Goal: Navigation & Orientation: Find specific page/section

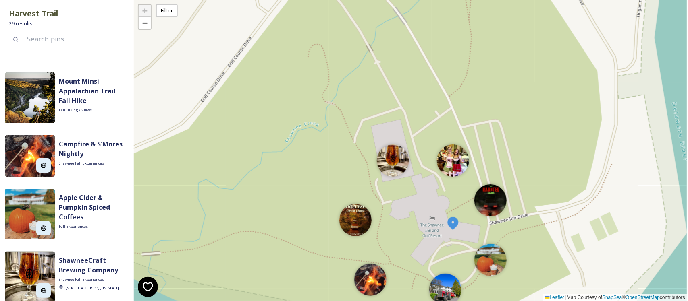
click at [202, 109] on div "+ − Leaflet | Map Courtesy of SnapSea © OpenStreetMap contributors" at bounding box center [410, 150] width 553 height 301
click at [420, 95] on div "+ − Leaflet | Map Courtesy of SnapSea © OpenStreetMap contributors" at bounding box center [410, 150] width 553 height 301
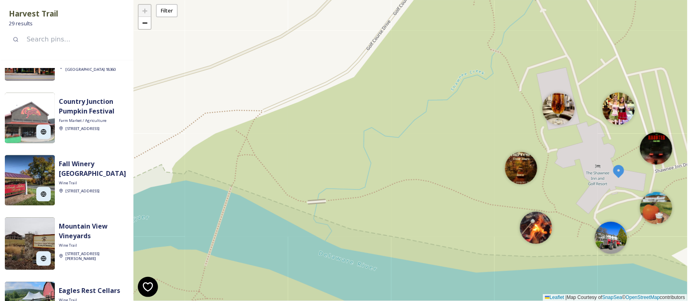
scroll to position [750, 0]
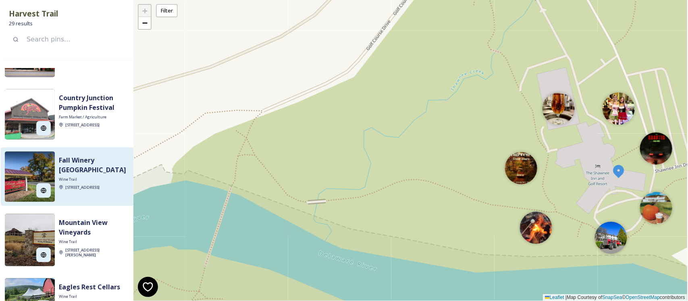
click at [24, 172] on img at bounding box center [30, 177] width 50 height 50
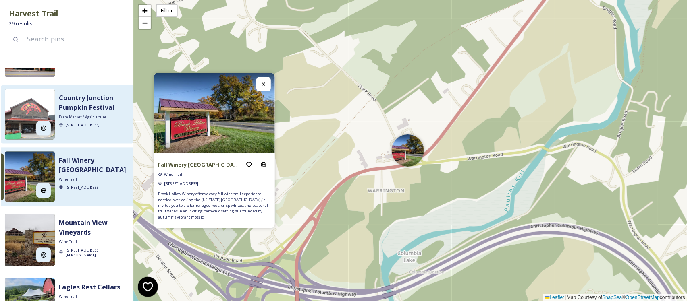
click at [26, 107] on img at bounding box center [30, 114] width 50 height 50
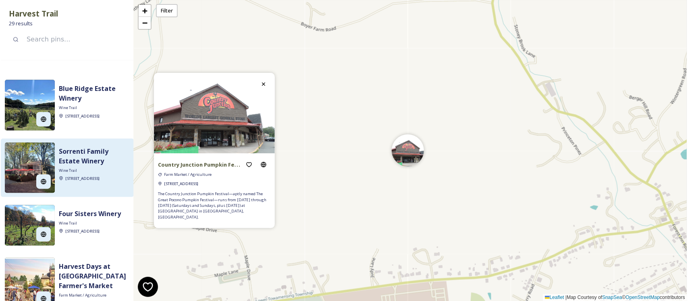
scroll to position [956, 0]
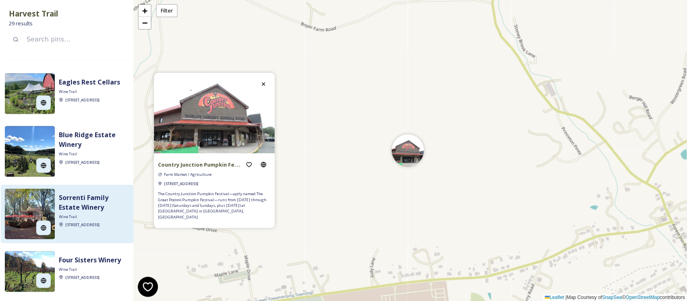
click at [21, 191] on div "Sorrenti Family Estate Winery Wine Trail 130 Lower Cherry Valley Rd, Saylorsbur…" at bounding box center [67, 214] width 133 height 58
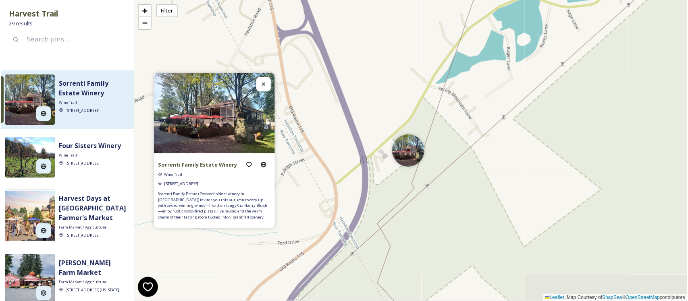
scroll to position [1107, 0]
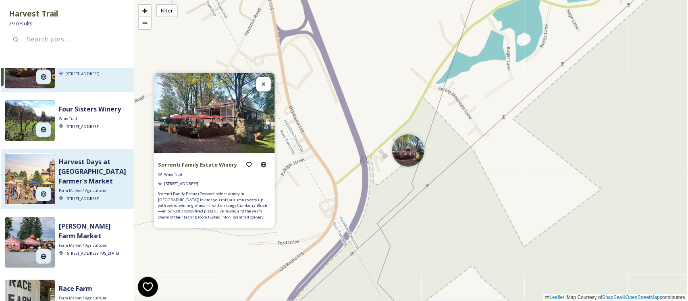
click at [21, 201] on div at bounding box center [30, 194] width 50 height 23
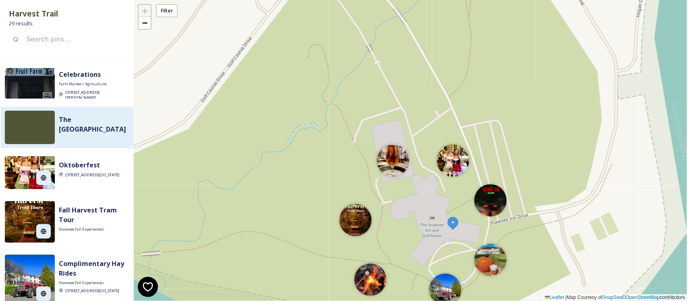
scroll to position [1482, 0]
click at [97, 115] on strong "The [GEOGRAPHIC_DATA]" at bounding box center [92, 124] width 67 height 19
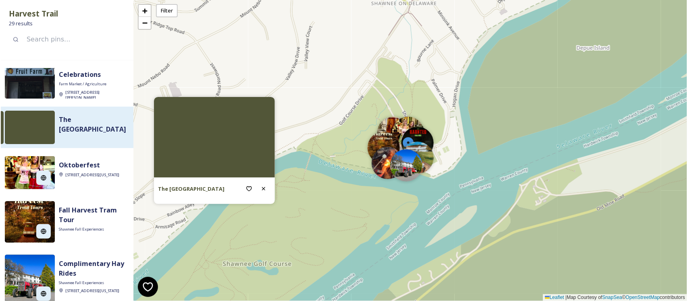
click at [198, 176] on div at bounding box center [214, 137] width 121 height 81
click at [416, 144] on div at bounding box center [417, 156] width 32 height 32
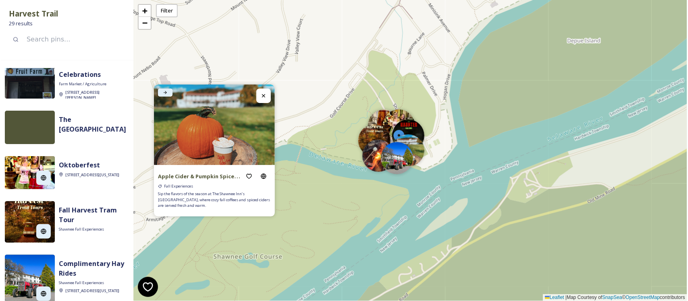
click at [168, 91] on icon at bounding box center [165, 92] width 5 height 5
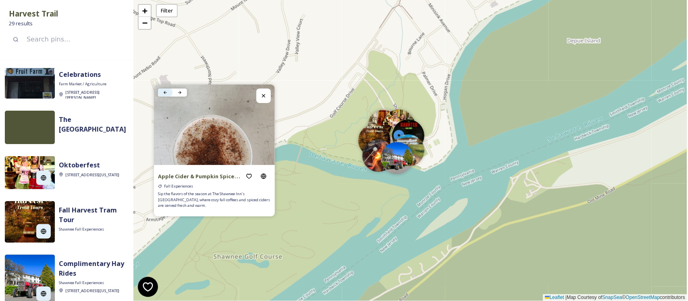
click at [168, 92] on icon at bounding box center [165, 92] width 5 height 5
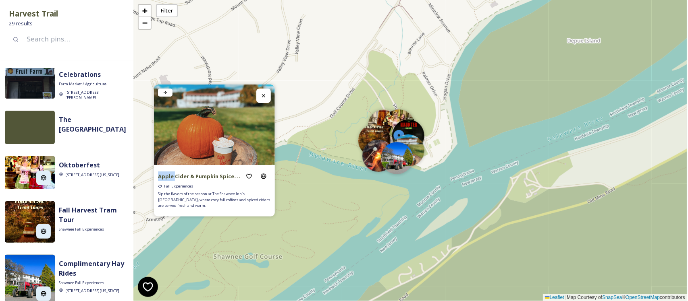
click at [168, 92] on icon at bounding box center [165, 92] width 5 height 5
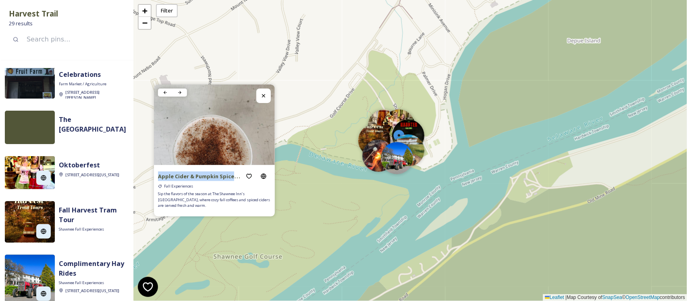
click at [168, 91] on icon at bounding box center [165, 92] width 5 height 5
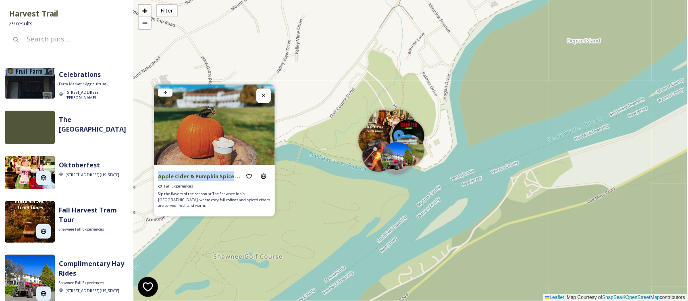
click at [168, 91] on icon at bounding box center [165, 92] width 5 height 5
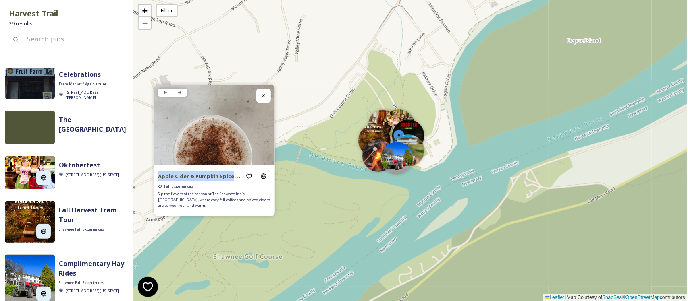
click at [168, 91] on icon at bounding box center [165, 92] width 5 height 5
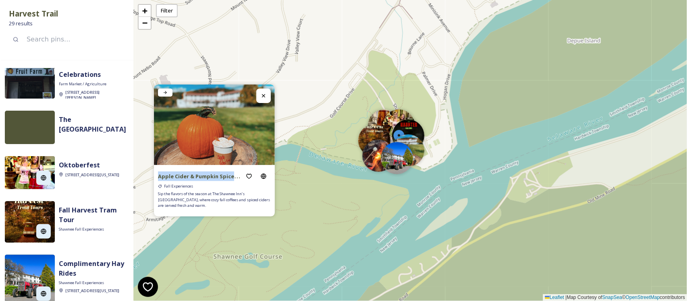
click at [168, 91] on icon at bounding box center [165, 92] width 5 height 5
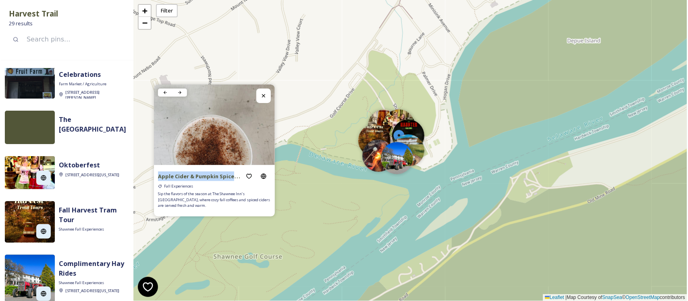
click at [168, 91] on icon at bounding box center [165, 92] width 5 height 5
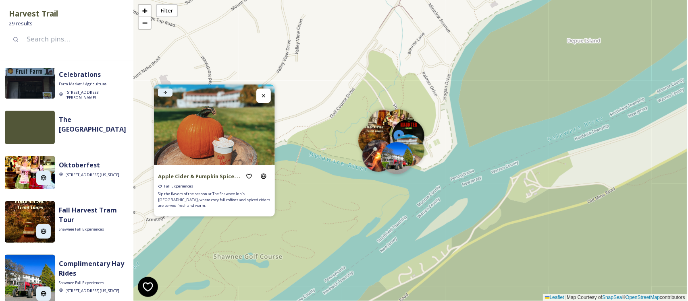
click at [168, 92] on icon at bounding box center [165, 92] width 5 height 5
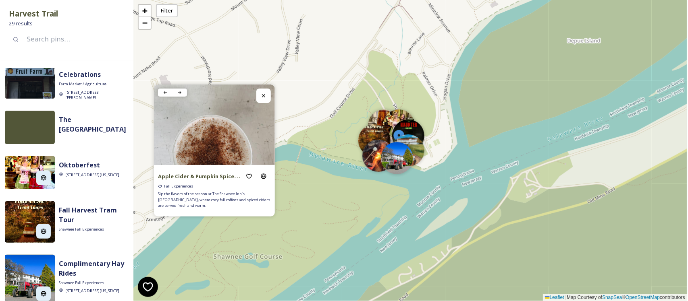
click at [361, 201] on div "+ − Leaflet | Map Courtesy of SnapSea © OpenStreetMap contributors" at bounding box center [410, 150] width 553 height 301
click at [267, 95] on icon at bounding box center [263, 96] width 6 height 6
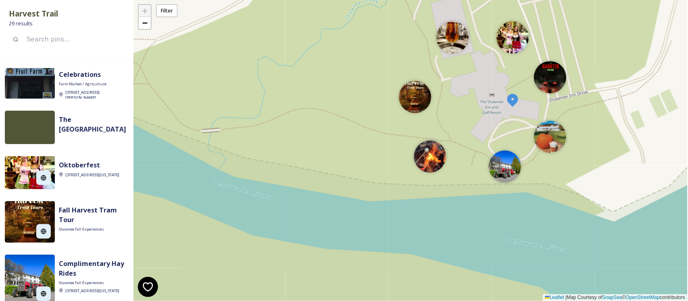
click at [520, 105] on img at bounding box center [512, 100] width 15 height 15
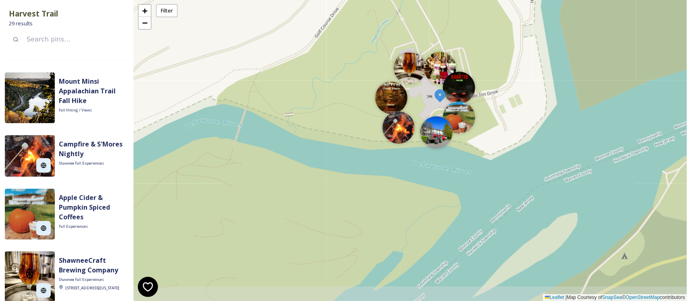
drag, startPoint x: 183, startPoint y: 204, endPoint x: 302, endPoint y: 123, distance: 143.8
click at [302, 123] on div "+ − Leaflet | Map Courtesy of SnapSea © OpenStreetMap contributors" at bounding box center [410, 150] width 553 height 301
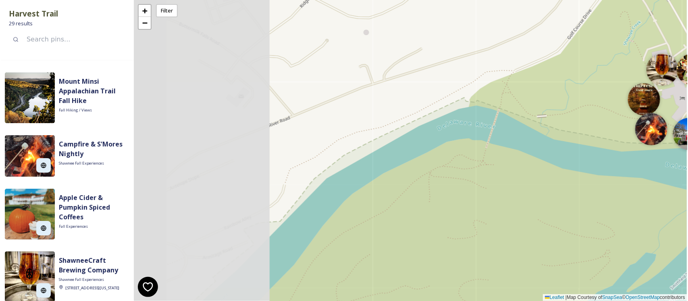
drag, startPoint x: 172, startPoint y: 220, endPoint x: 470, endPoint y: 214, distance: 297.4
click at [470, 215] on div "+ − Leaflet | Map Courtesy of SnapSea © OpenStreetMap contributors" at bounding box center [410, 150] width 553 height 301
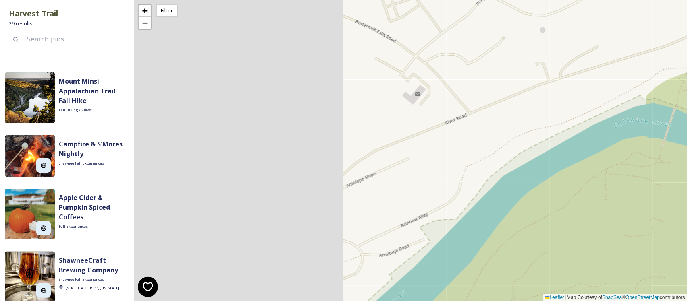
drag, startPoint x: 242, startPoint y: 203, endPoint x: 393, endPoint y: 210, distance: 151.6
click at [394, 210] on div "+ − Leaflet | Map Courtesy of SnapSea © OpenStreetMap contributors" at bounding box center [410, 150] width 553 height 301
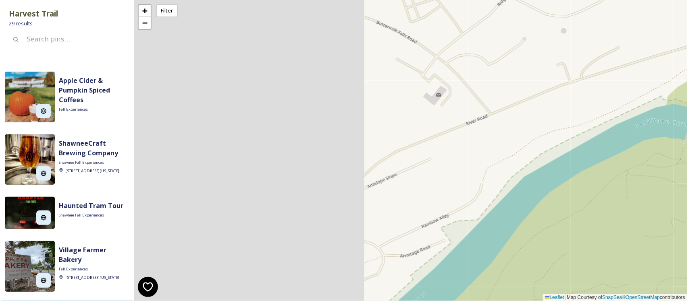
scroll to position [252, 0]
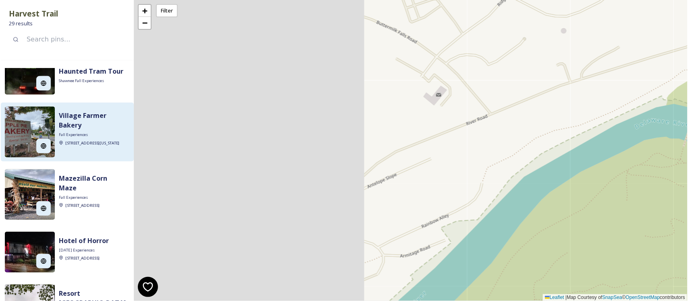
click at [81, 135] on span "Fall Experiences" at bounding box center [73, 135] width 29 height 6
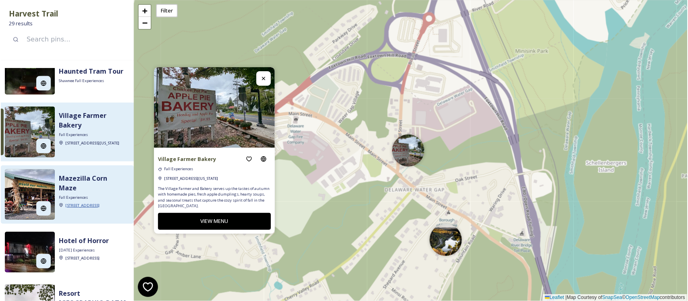
click at [70, 203] on span "[STREET_ADDRESS]" at bounding box center [82, 205] width 34 height 5
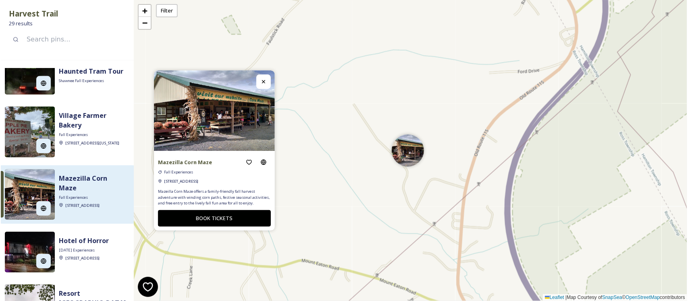
click at [39, 195] on img at bounding box center [30, 195] width 50 height 50
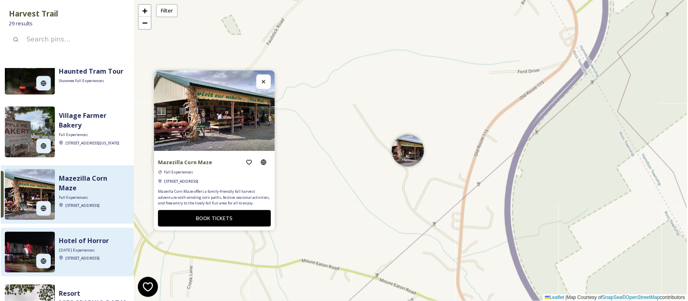
click at [35, 243] on img at bounding box center [30, 252] width 50 height 41
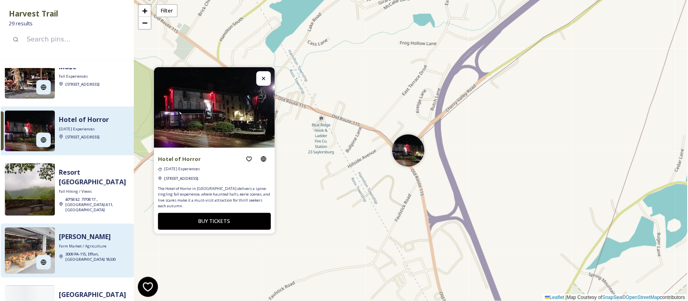
scroll to position [403, 0]
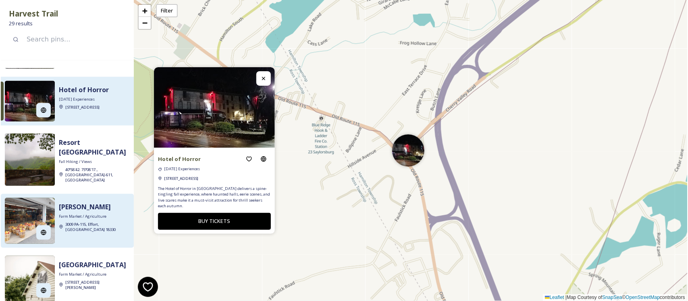
click at [32, 218] on img at bounding box center [30, 221] width 50 height 46
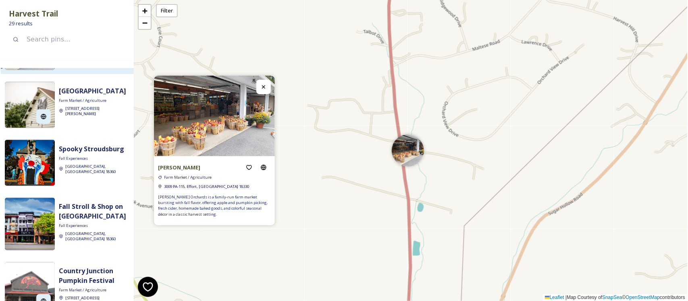
scroll to position [604, 0]
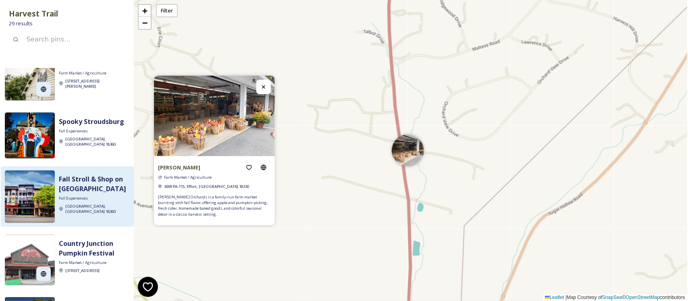
click at [19, 180] on img at bounding box center [30, 197] width 50 height 52
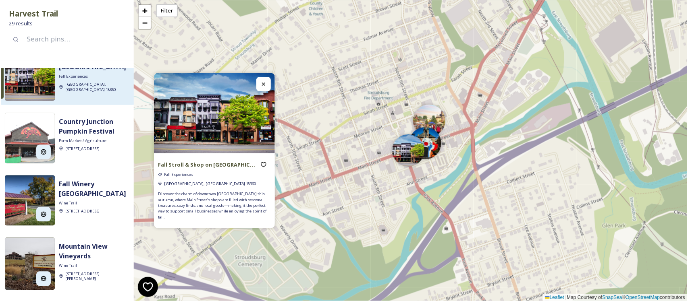
scroll to position [756, 0]
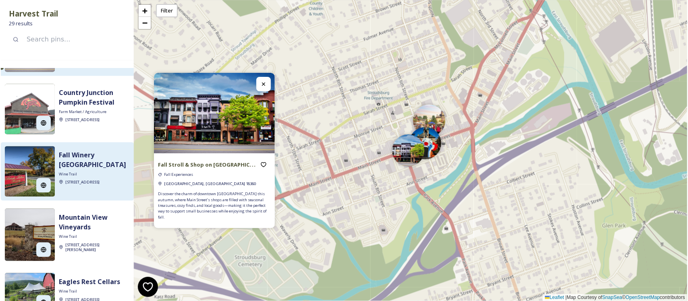
click at [16, 162] on img at bounding box center [30, 172] width 50 height 50
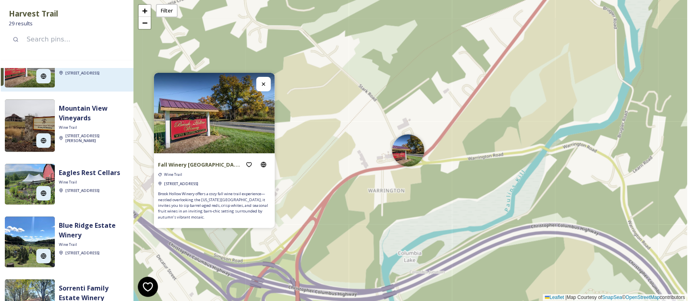
scroll to position [907, 0]
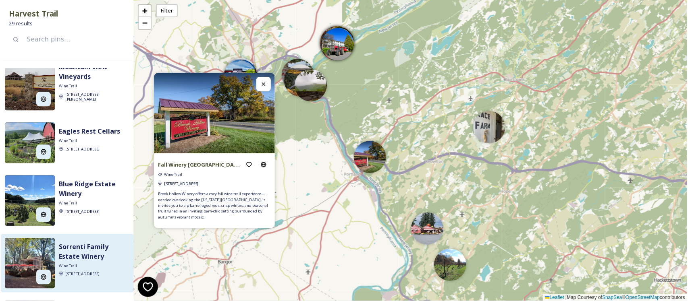
click at [21, 266] on img at bounding box center [30, 263] width 50 height 50
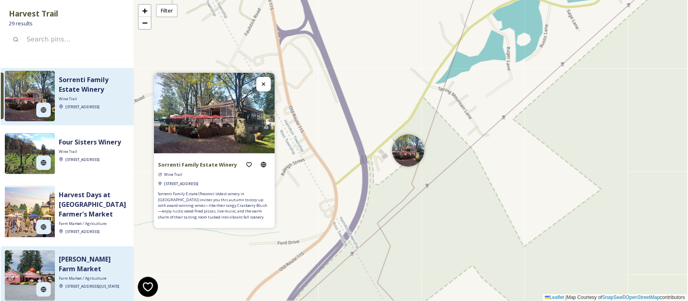
scroll to position [1108, 0]
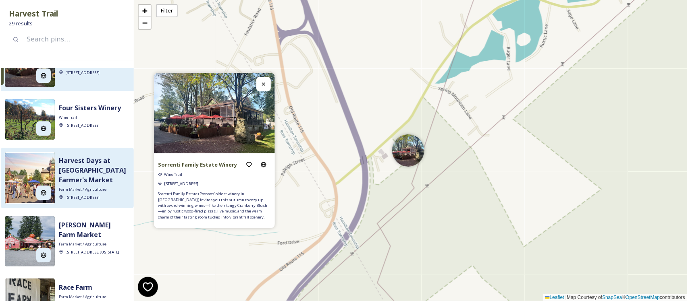
click at [17, 187] on img at bounding box center [30, 178] width 50 height 52
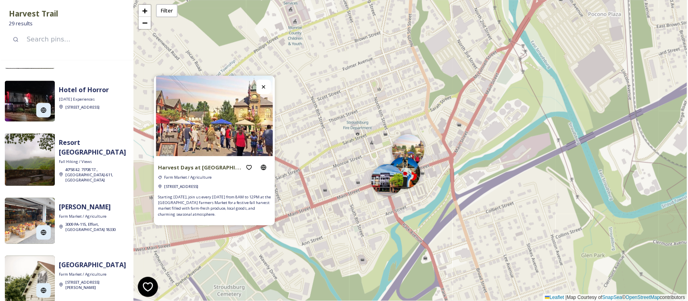
scroll to position [0, 0]
